Goal: Obtain resource: Download file/media

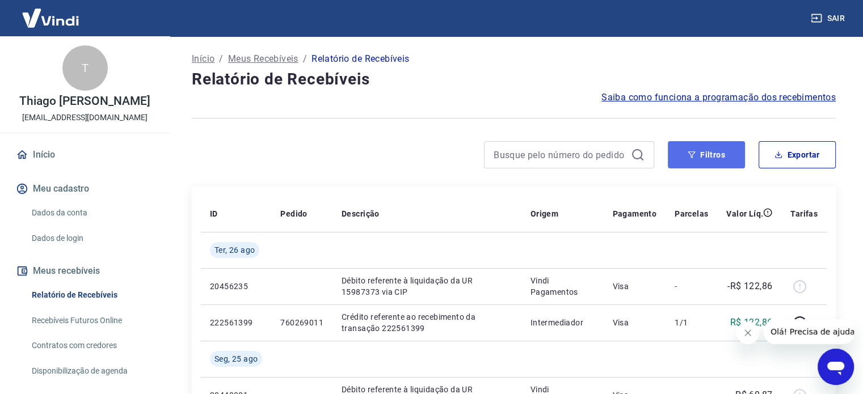
click at [711, 153] on button "Filtros" at bounding box center [706, 154] width 77 height 27
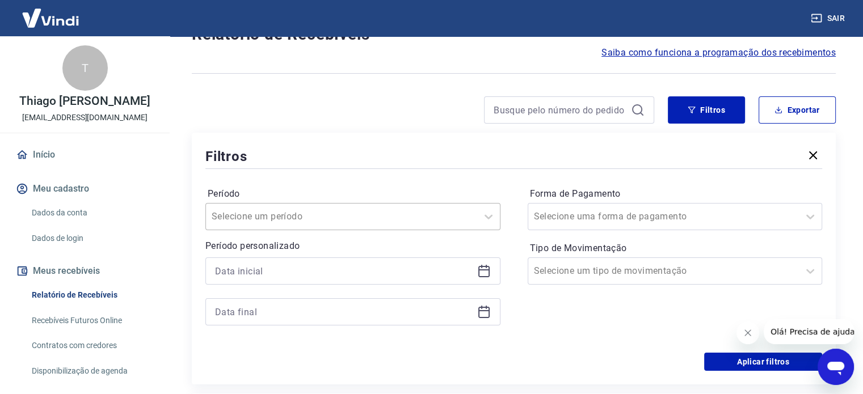
click at [461, 230] on div "Selecione um período" at bounding box center [352, 216] width 295 height 27
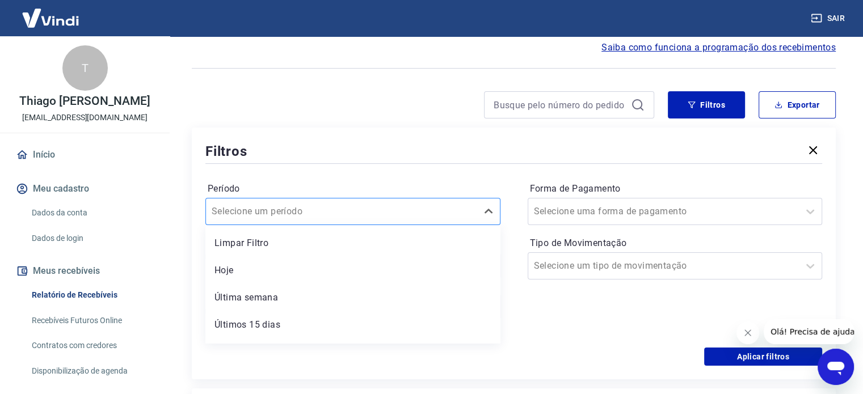
scroll to position [52, 0]
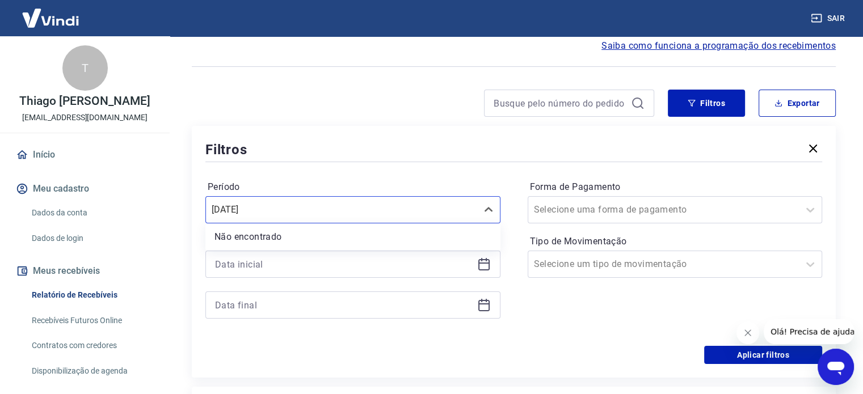
type input "[DATE]"
click at [285, 182] on label "Período" at bounding box center [353, 187] width 290 height 14
click at [346, 213] on div at bounding box center [342, 210] width 260 height 16
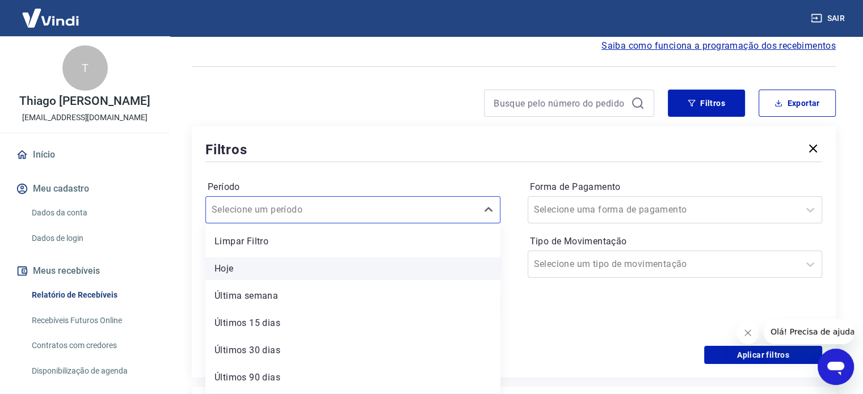
scroll to position [25, 0]
click at [268, 275] on div "Última semana" at bounding box center [352, 271] width 295 height 23
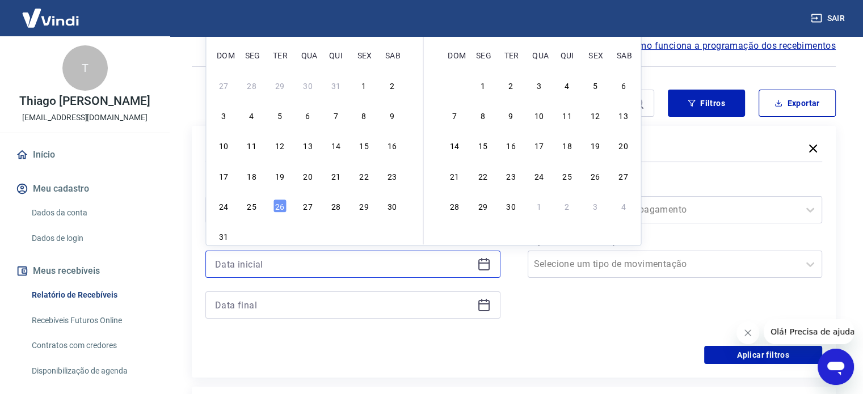
click at [275, 269] on input at bounding box center [344, 264] width 258 height 17
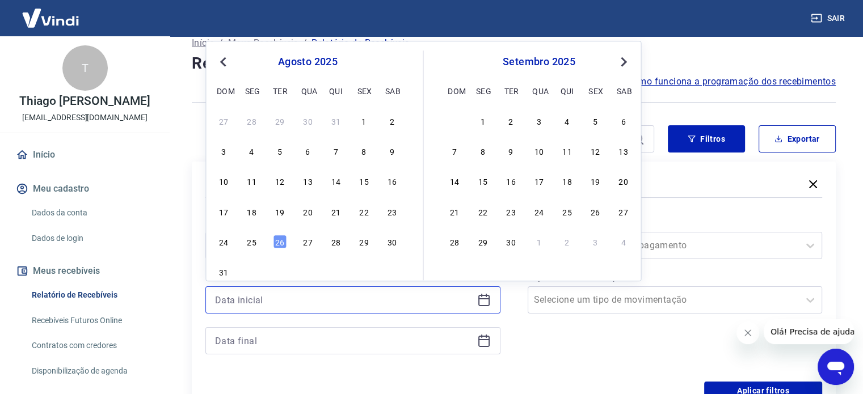
scroll to position [0, 0]
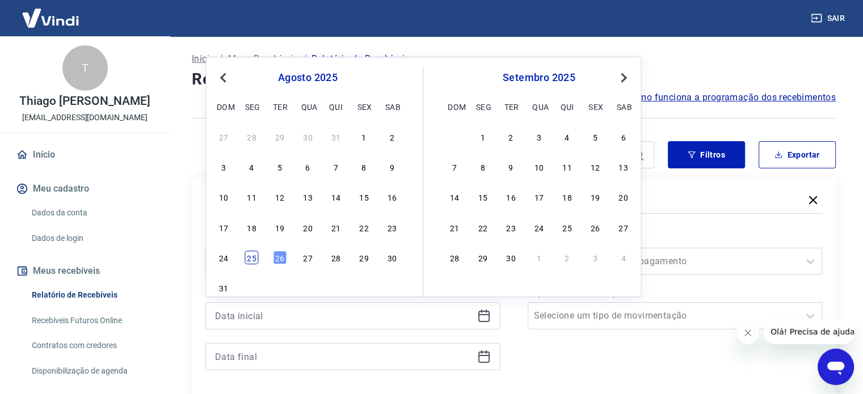
click at [252, 260] on div "25" at bounding box center [252, 258] width 14 height 14
click at [252, 260] on div at bounding box center [342, 262] width 260 height 16
type input "[DATE]"
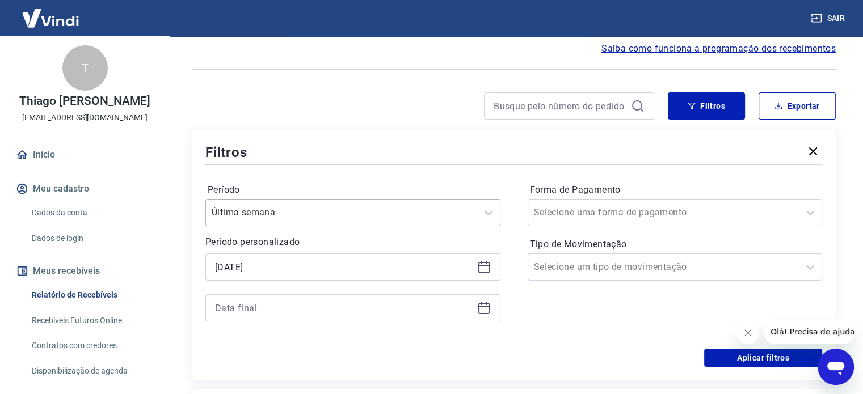
scroll to position [52, 0]
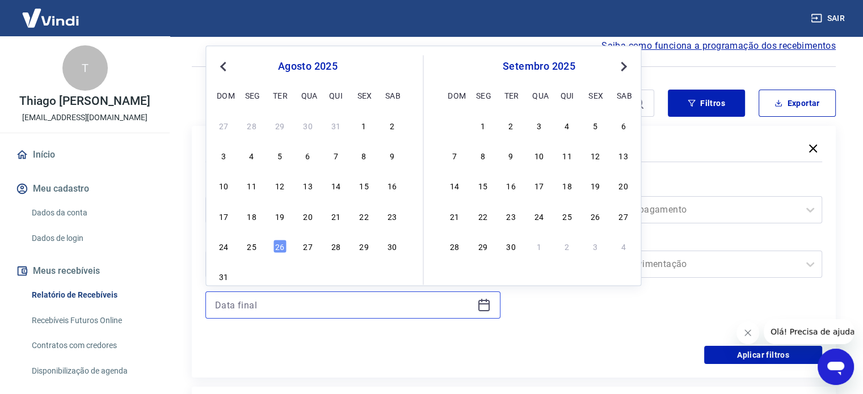
click at [262, 307] on input at bounding box center [344, 305] width 258 height 17
click at [245, 247] on div "25" at bounding box center [252, 246] width 14 height 14
click at [245, 247] on div "Período personalizado Selected date: [DATE] [DATE] Previous Month Next Month [D…" at bounding box center [352, 276] width 295 height 86
type input "[DATE]"
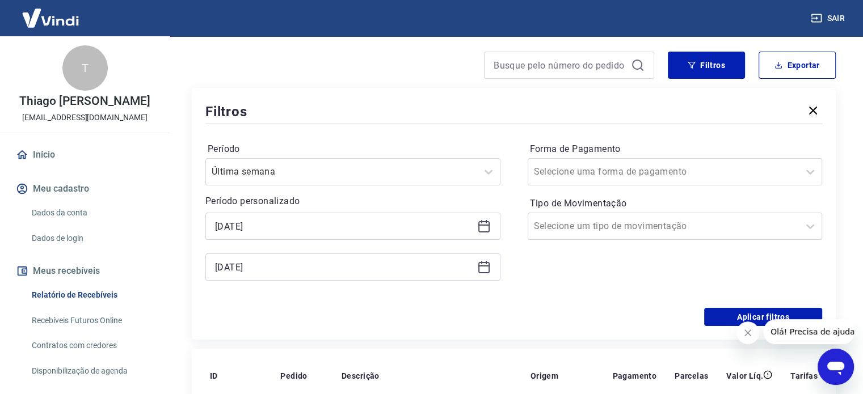
scroll to position [108, 0]
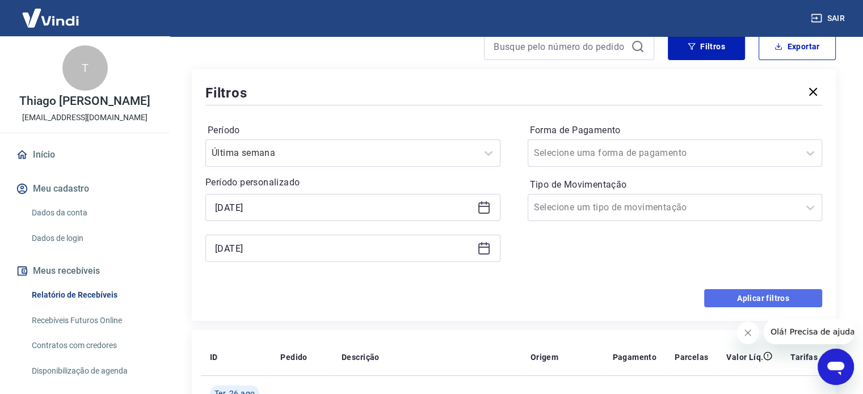
click at [762, 293] on button "Aplicar filtros" at bounding box center [763, 298] width 118 height 18
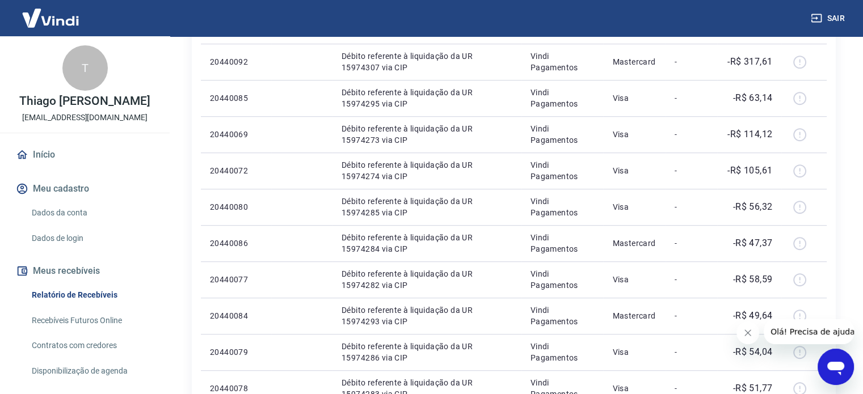
scroll to position [822, 0]
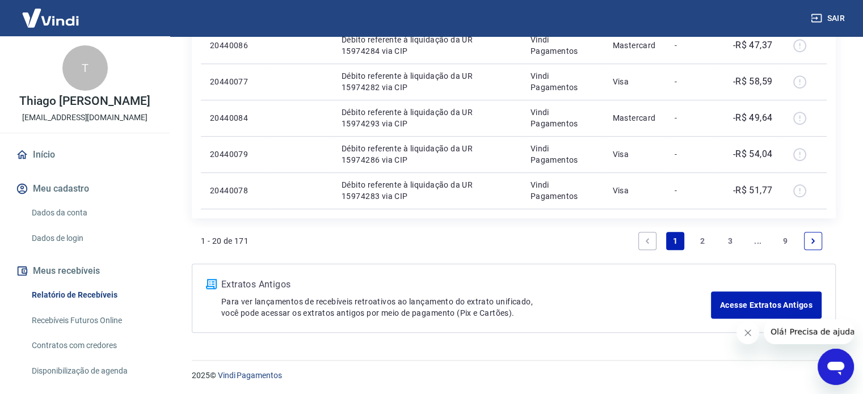
click at [704, 236] on link "2" at bounding box center [702, 241] width 18 height 18
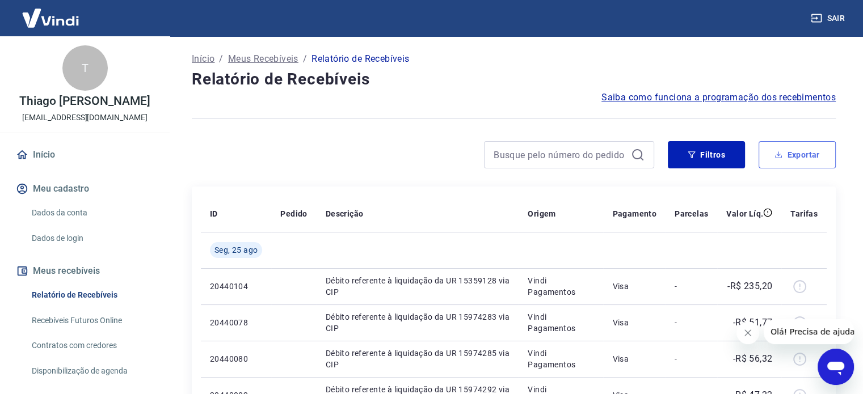
click at [784, 160] on button "Exportar" at bounding box center [797, 154] width 77 height 27
type input "[DATE]"
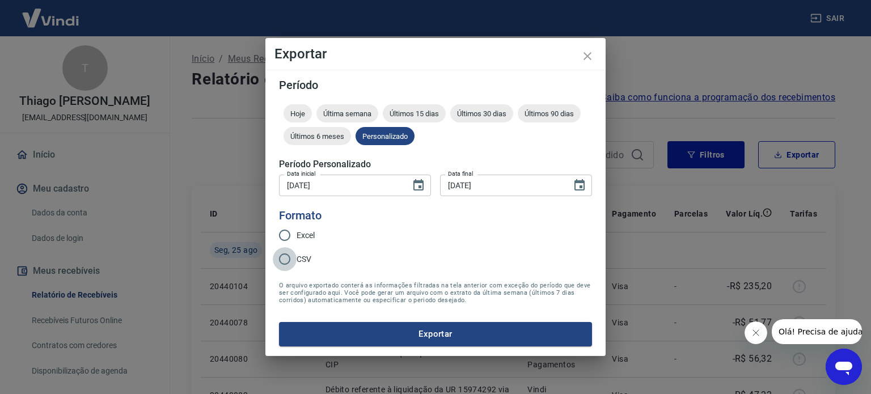
click at [283, 261] on input "CSV" at bounding box center [285, 259] width 24 height 24
radio input "true"
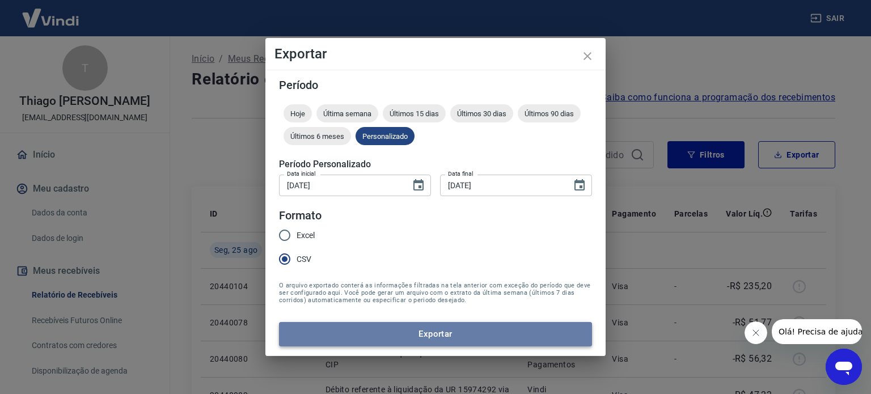
click at [453, 330] on button "Exportar" at bounding box center [435, 334] width 313 height 24
